Goal: Use online tool/utility: Utilize a website feature to perform a specific function

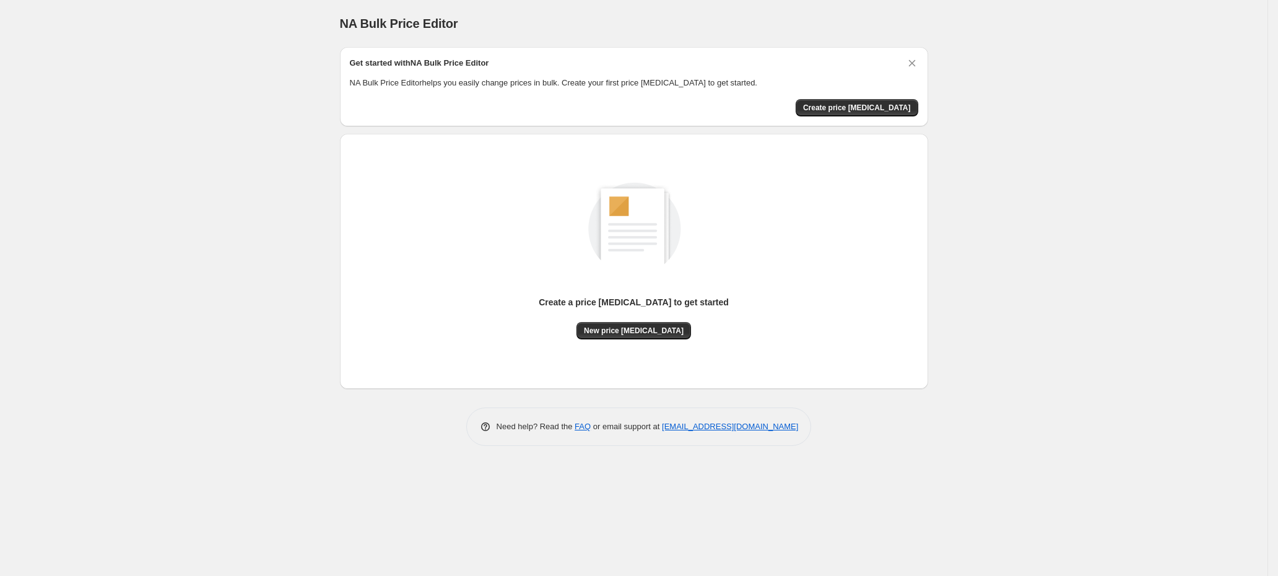
click at [347, 20] on span "NA Bulk Price Editor" at bounding box center [399, 24] width 118 height 14
drag, startPoint x: 347, startPoint y: 20, endPoint x: 481, endPoint y: 13, distance: 133.3
click at [481, 13] on div "NA Bulk Price Editor. This page is ready NA Bulk Price Editor" at bounding box center [634, 23] width 588 height 47
click at [481, 12] on div "NA Bulk Price Editor. This page is ready NA Bulk Price Editor" at bounding box center [634, 23] width 588 height 47
drag, startPoint x: 481, startPoint y: 12, endPoint x: 323, endPoint y: 35, distance: 159.5
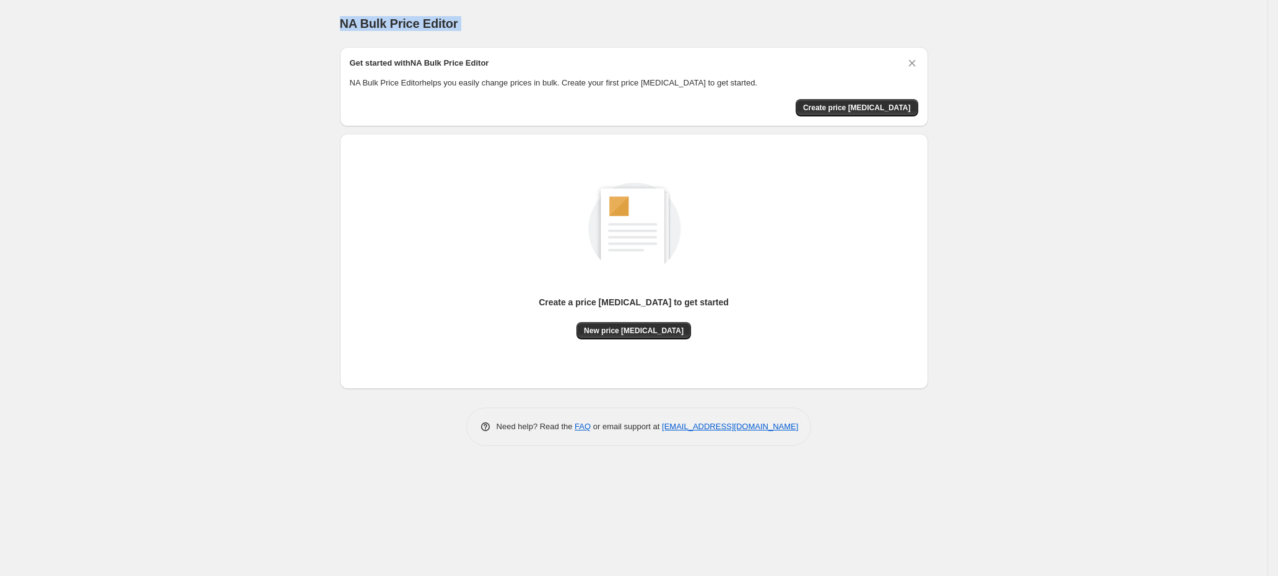
click at [323, 35] on div "NA Bulk Price Editor. This page is ready NA Bulk Price Editor Get started with …" at bounding box center [634, 288] width 1268 height 576
click at [323, 34] on div "NA Bulk Price Editor. This page is ready NA Bulk Price Editor Get started with …" at bounding box center [634, 288] width 1268 height 576
